Goal: Subscribe to service/newsletter

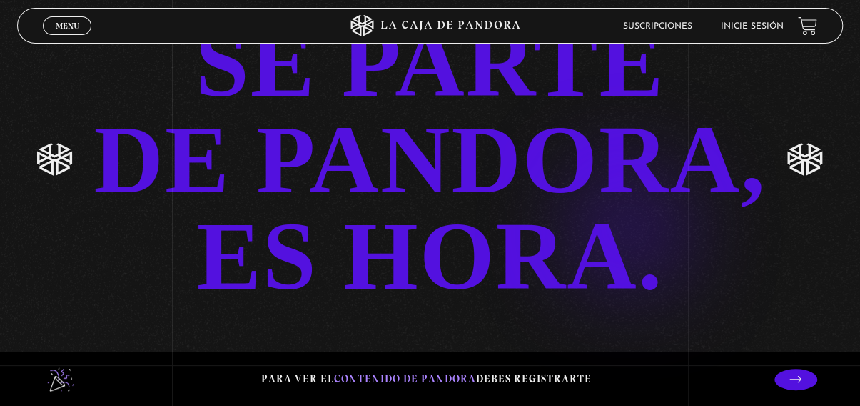
scroll to position [2805, 0]
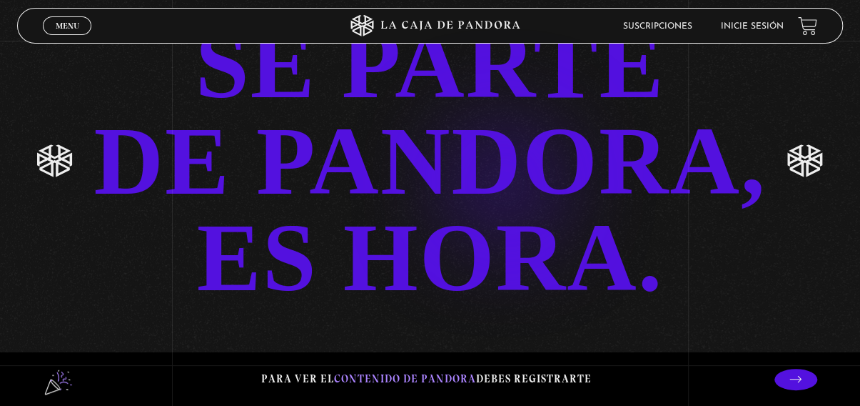
click at [480, 160] on link "SÉ PARTE DE PANDORA, ES HORA." at bounding box center [430, 160] width 860 height 289
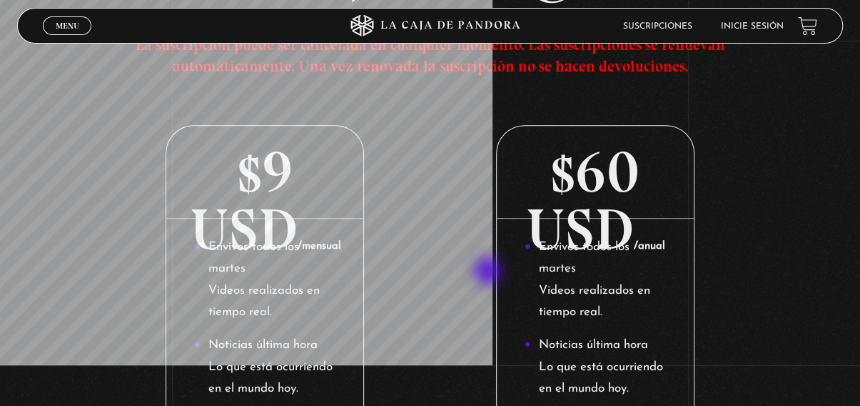
scroll to position [214, 0]
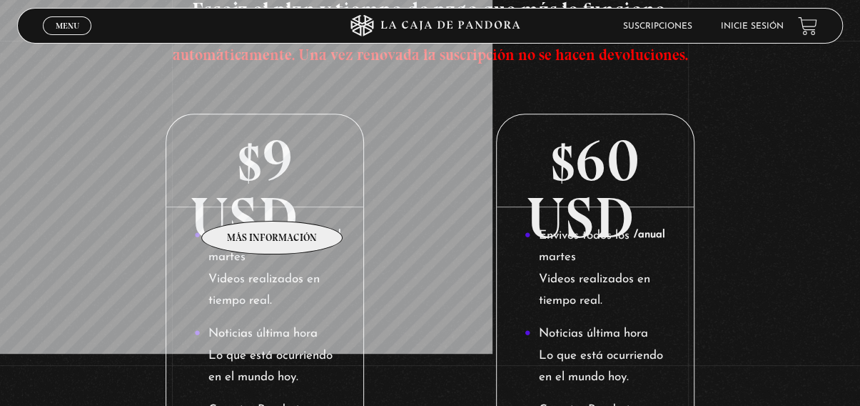
click at [273, 199] on p "$9 USD /mensual" at bounding box center [264, 160] width 197 height 93
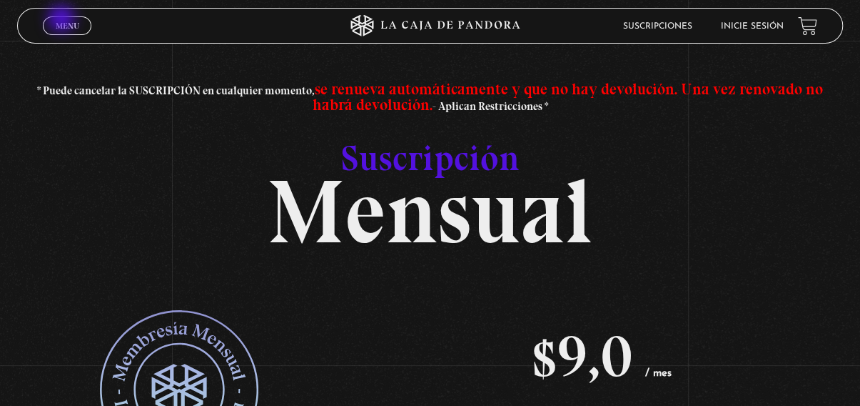
click at [63, 20] on link "Menu Cerrar" at bounding box center [67, 25] width 49 height 19
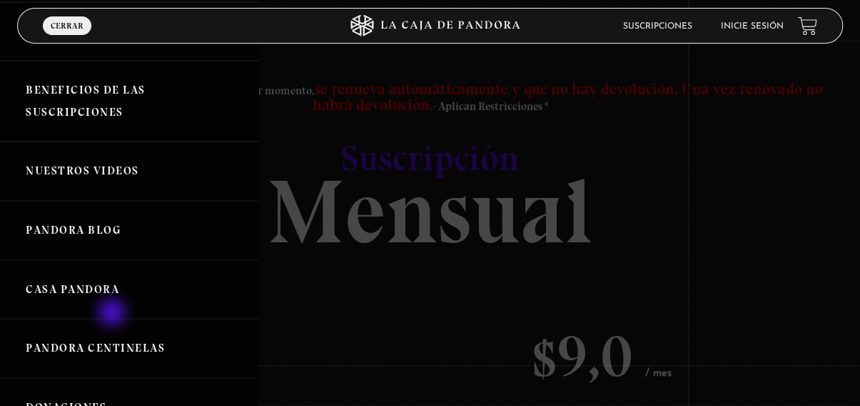
scroll to position [214, 0]
